Goal: Use online tool/utility: Use online tool/utility

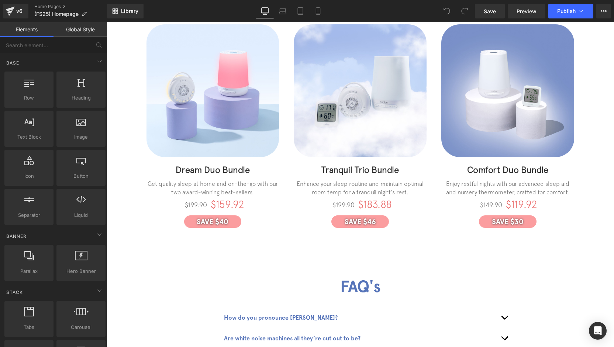
scroll to position [1514, 0]
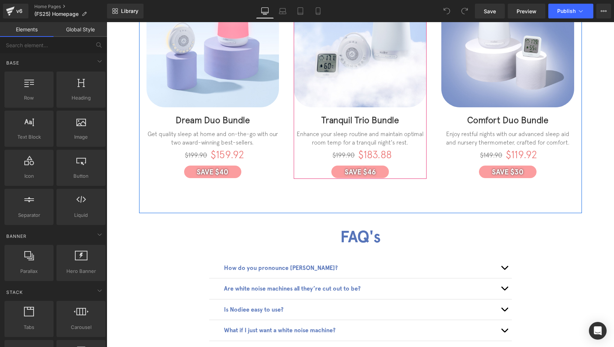
click at [338, 153] on div "$199.90 Heading" at bounding box center [325, 155] width 59 height 8
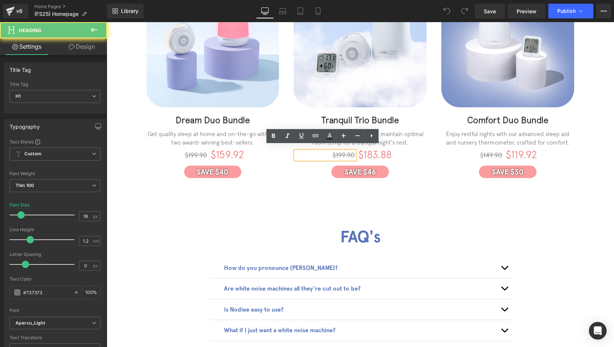
click at [343, 151] on h1 "$199.90" at bounding box center [325, 155] width 59 height 8
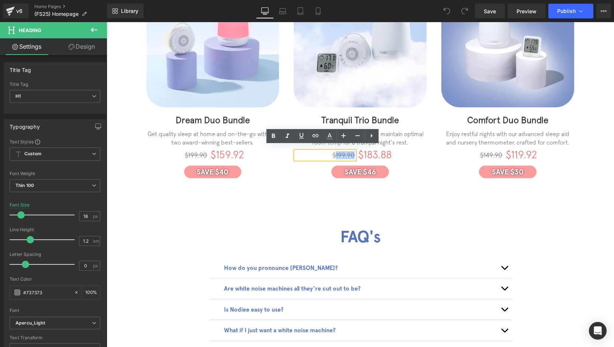
drag, startPoint x: 353, startPoint y: 153, endPoint x: 334, endPoint y: 154, distance: 18.5
click at [334, 154] on div "$199.90" at bounding box center [325, 155] width 59 height 8
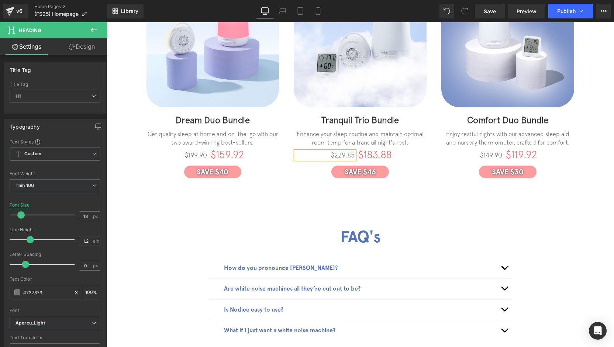
click at [303, 202] on div "Sale Off (P) Image Image Dream Duo Bundle (P) Title Get quality sleep at home a…" at bounding box center [360, 81] width 443 height 264
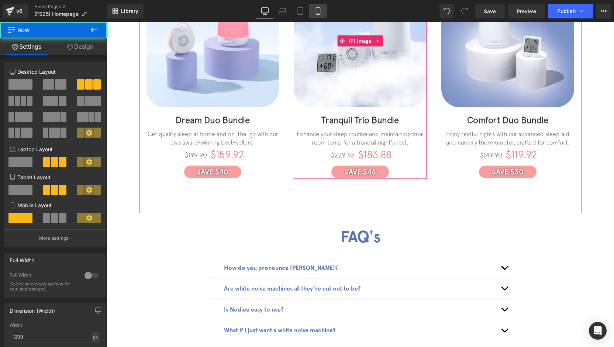
click at [326, 16] on link "Mobile" at bounding box center [318, 11] width 18 height 15
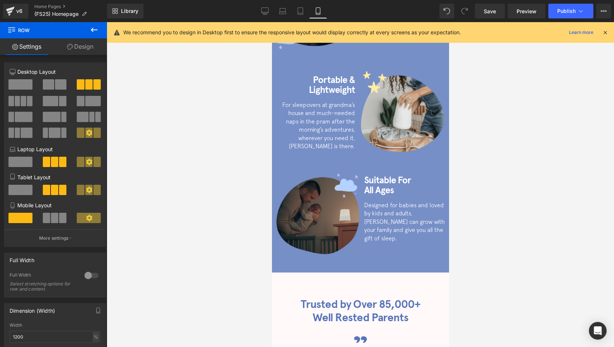
scroll to position [0, 0]
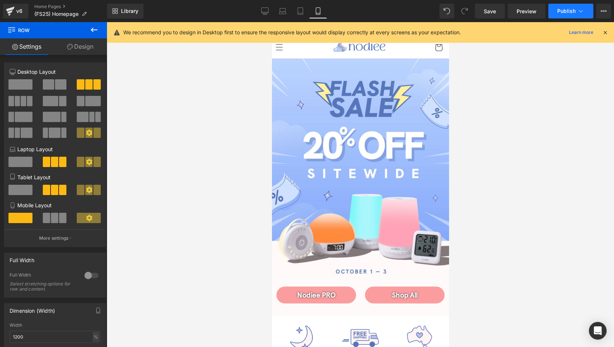
click at [578, 12] on icon at bounding box center [581, 10] width 7 height 7
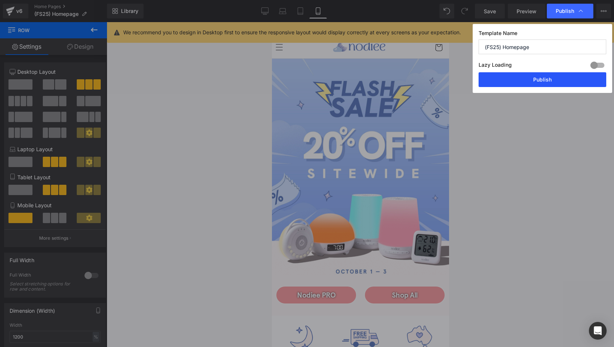
click at [527, 82] on button "Publish" at bounding box center [543, 79] width 128 height 15
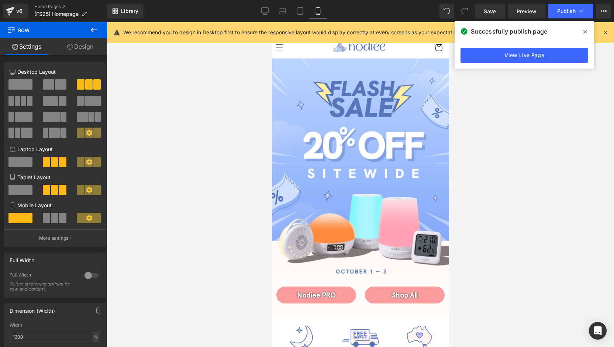
click at [584, 32] on icon at bounding box center [586, 32] width 4 height 6
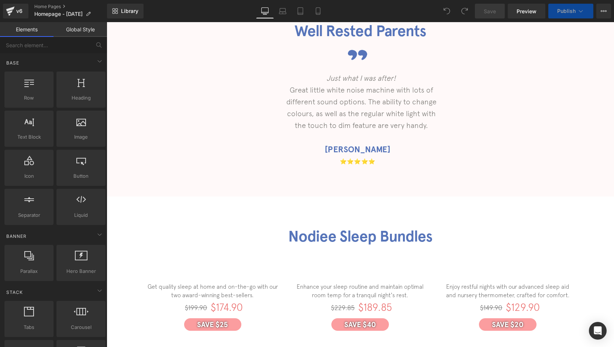
scroll to position [1034, 0]
